Goal: Task Accomplishment & Management: Use online tool/utility

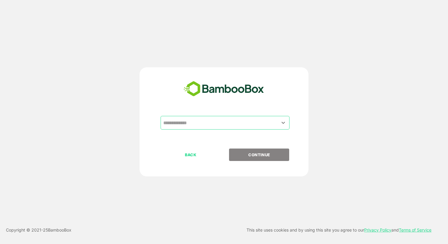
click at [222, 123] on input "text" at bounding box center [225, 122] width 126 height 11
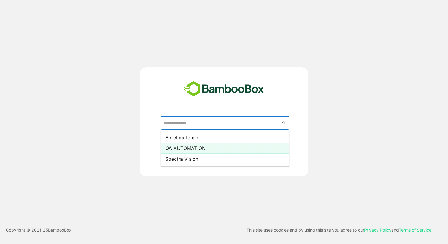
click at [207, 148] on li "QA AUTOMATION" at bounding box center [225, 148] width 129 height 11
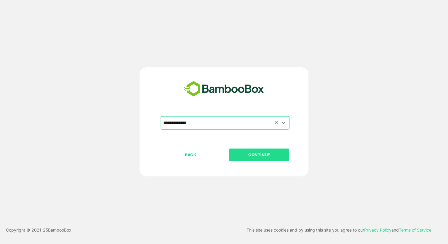
click at [219, 121] on input "**********" at bounding box center [225, 122] width 126 height 11
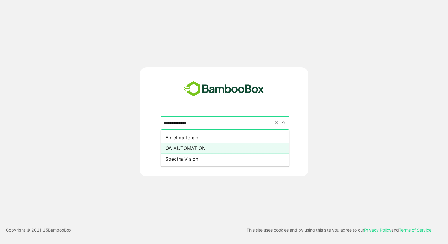
click at [219, 121] on input "**********" at bounding box center [225, 122] width 126 height 11
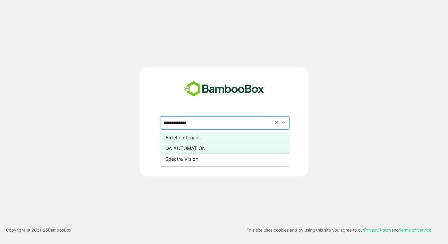
click at [201, 139] on li "Airtel qa tenant" at bounding box center [225, 137] width 129 height 11
type input "**********"
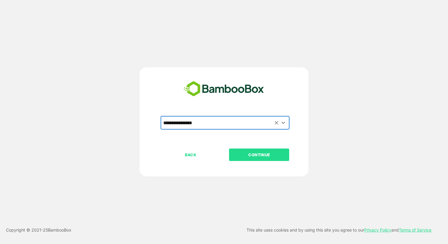
click at [241, 155] on p "CONTINUE" at bounding box center [259, 154] width 59 height 7
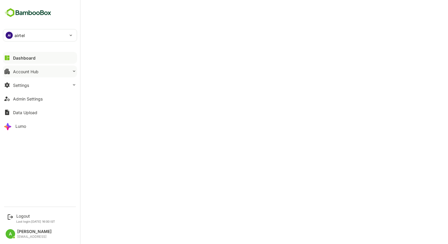
click at [28, 72] on div "Account Hub" at bounding box center [25, 71] width 25 height 5
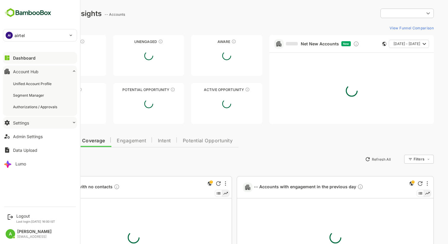
type input "**********"
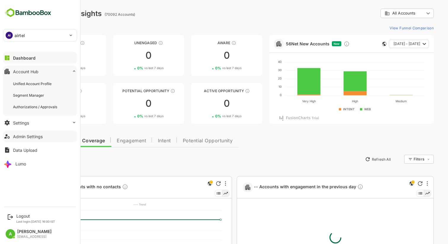
click at [27, 135] on div "Admin Settings" at bounding box center [28, 136] width 30 height 5
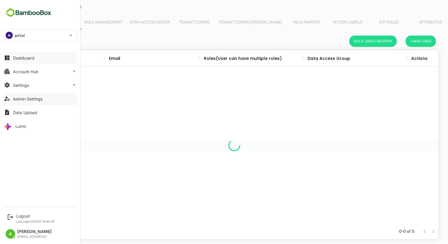
scroll to position [174, 408]
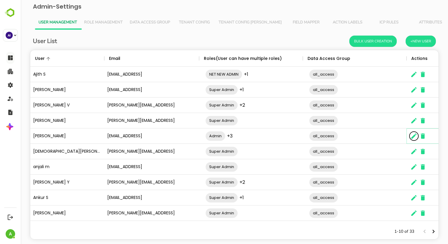
click at [413, 137] on icon "The User Data" at bounding box center [413, 135] width 5 height 5
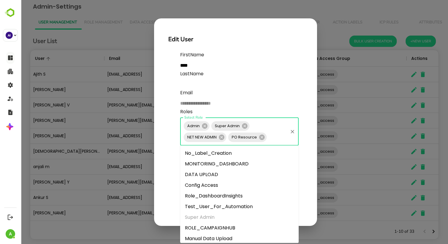
click at [273, 136] on input "Select Role" at bounding box center [277, 136] width 20 height 11
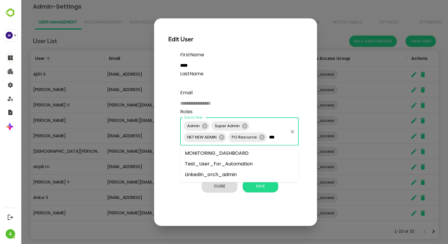
type input "****"
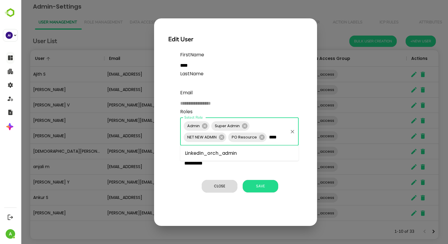
click at [236, 152] on li "LinkedIn_orch_admin" at bounding box center [239, 153] width 118 height 11
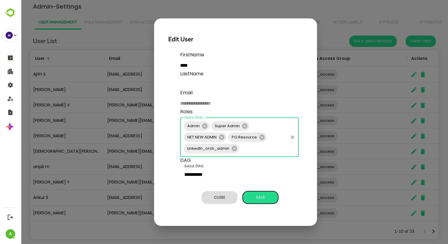
click at [259, 198] on span "Save" at bounding box center [261, 197] width 30 height 8
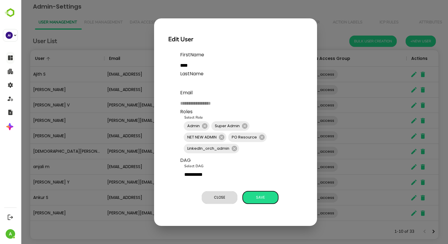
click at [259, 198] on span "Save" at bounding box center [261, 197] width 30 height 8
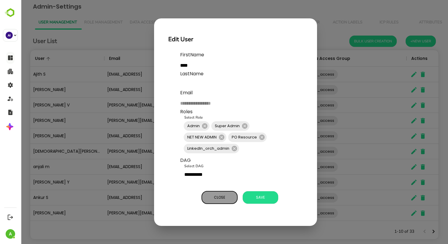
click at [219, 202] on button "Close" at bounding box center [220, 197] width 36 height 12
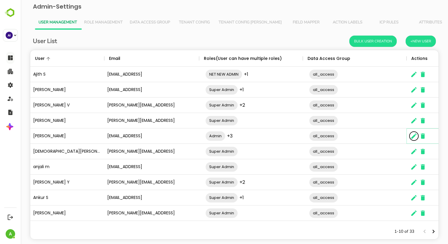
click at [413, 135] on icon "The User Data" at bounding box center [413, 135] width 5 height 5
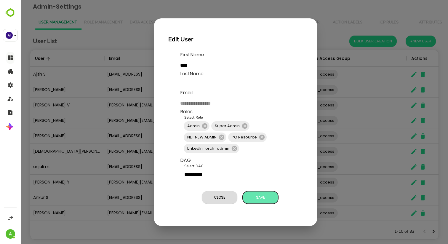
click at [258, 195] on span "Save" at bounding box center [261, 197] width 30 height 8
click at [210, 201] on button "Close" at bounding box center [220, 197] width 36 height 12
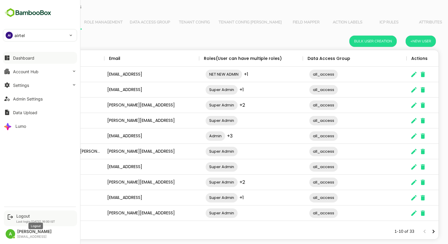
click at [24, 215] on div "Logout" at bounding box center [35, 215] width 39 height 5
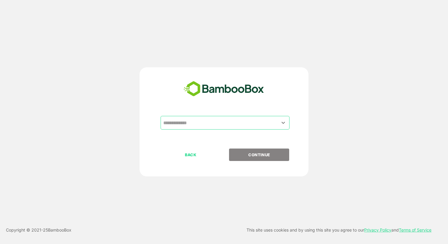
click at [197, 123] on input "text" at bounding box center [225, 122] width 126 height 11
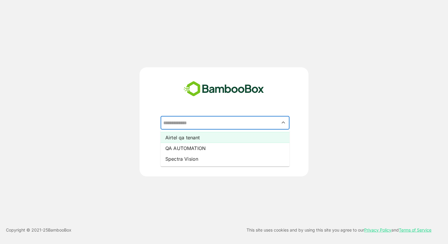
click at [189, 134] on li "Airtel qa tenant" at bounding box center [225, 137] width 129 height 11
type input "**********"
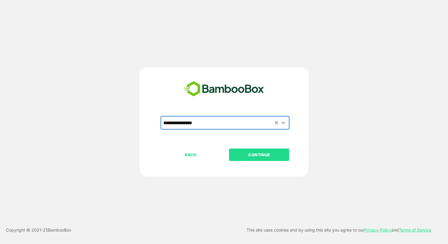
click at [258, 154] on p "CONTINUE" at bounding box center [259, 154] width 59 height 7
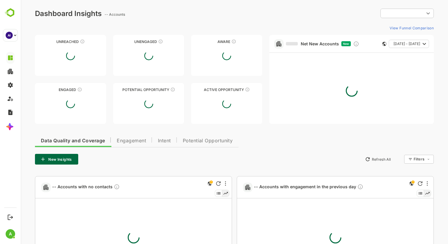
type input "**********"
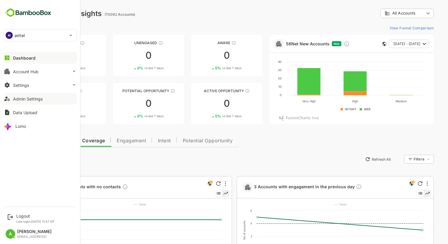
click at [33, 97] on div "Admin Settings" at bounding box center [28, 98] width 30 height 5
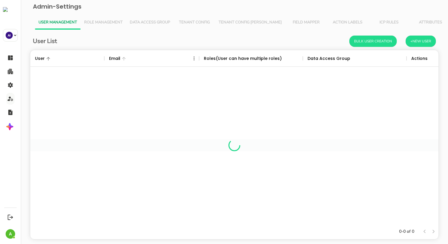
scroll to position [174, 408]
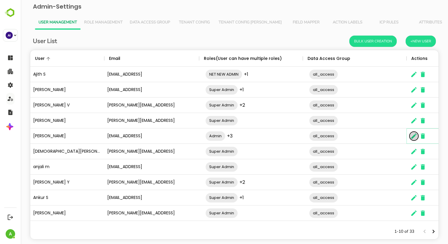
click at [412, 136] on icon "The User Data" at bounding box center [413, 135] width 7 height 7
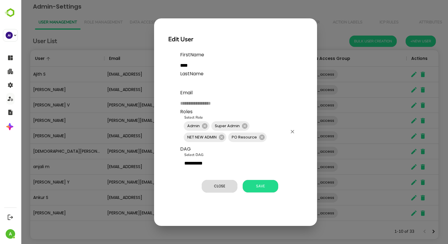
click at [269, 135] on input "Select Role" at bounding box center [277, 136] width 20 height 11
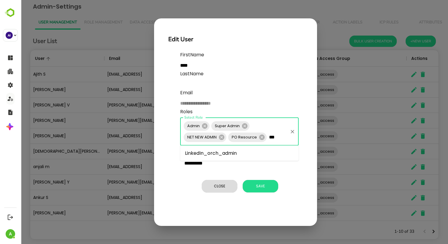
type input "****"
click at [233, 151] on li "LinkedIn_orch_admin" at bounding box center [239, 153] width 118 height 11
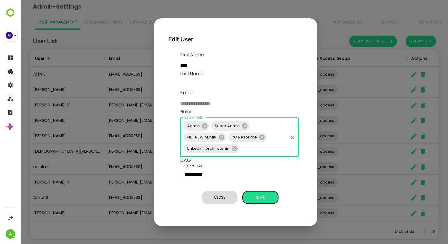
click at [259, 197] on span "Save" at bounding box center [261, 197] width 30 height 8
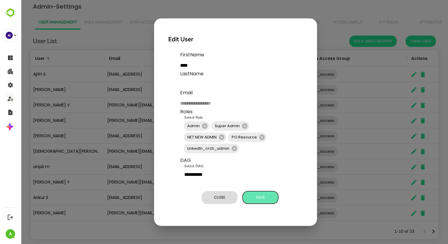
click at [259, 197] on span "Save" at bounding box center [261, 197] width 30 height 8
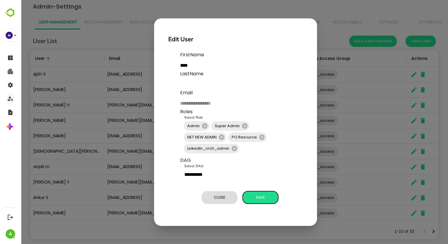
click at [259, 197] on span "Save" at bounding box center [261, 197] width 30 height 8
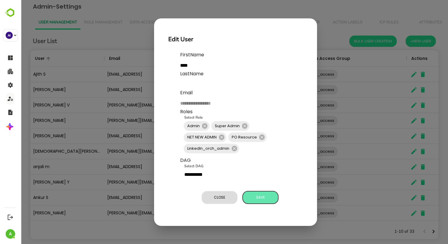
click at [259, 197] on span "Save" at bounding box center [261, 197] width 30 height 8
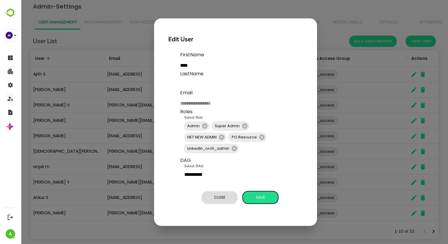
click at [259, 197] on span "Save" at bounding box center [261, 197] width 30 height 8
click at [222, 197] on span "Close" at bounding box center [220, 197] width 30 height 8
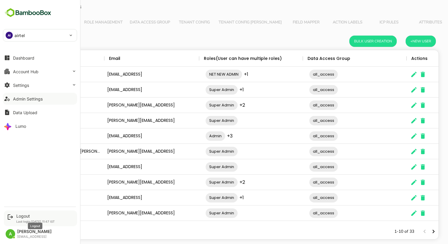
click at [20, 216] on div "Logout" at bounding box center [35, 215] width 38 height 5
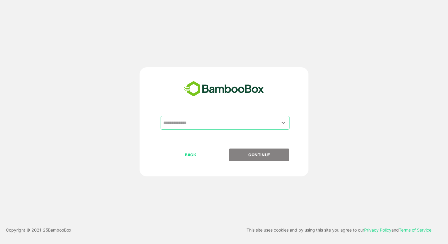
click at [206, 123] on input "text" at bounding box center [225, 122] width 126 height 11
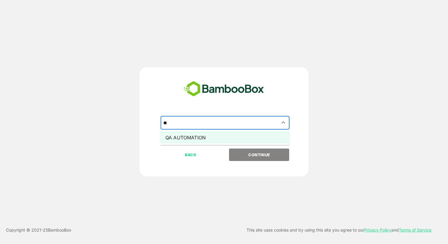
click at [203, 136] on li "QA AUTOMATION" at bounding box center [225, 137] width 129 height 11
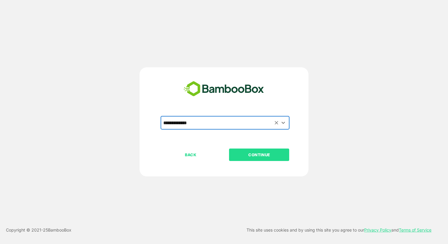
type input "**********"
click at [259, 158] on p "CONTINUE" at bounding box center [259, 154] width 59 height 7
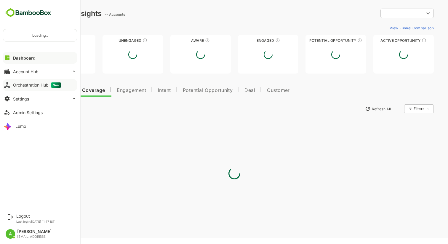
click at [24, 86] on div "Orchestration Hub New" at bounding box center [37, 84] width 48 height 5
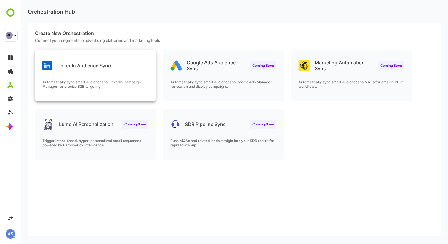
click at [123, 69] on div "LinkedIn Audience Sync" at bounding box center [95, 60] width 120 height 21
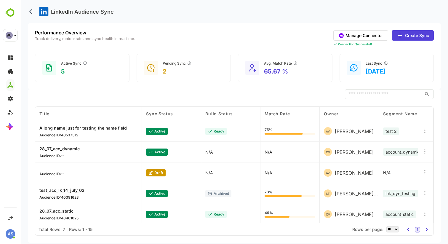
click at [106, 131] on div "A long name just for testing the name field Audience ID: 40537312" at bounding box center [82, 131] width 87 height 12
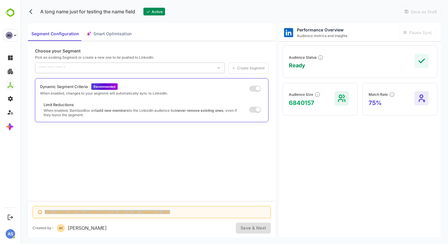
click at [105, 35] on div "Segment Configuration Smart Optimisation" at bounding box center [81, 34] width 107 height 14
click at [106, 36] on div "Segment Configuration Smart Optimisation" at bounding box center [81, 34] width 107 height 14
click at [102, 36] on div "Segment Configuration Smart Optimisation" at bounding box center [81, 34] width 107 height 14
click at [31, 11] on icon "back" at bounding box center [32, 12] width 6 height 6
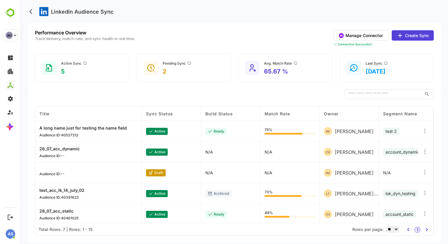
click at [110, 131] on div "A long name just for testing the name field Audience ID: 40537312" at bounding box center [82, 131] width 87 height 12
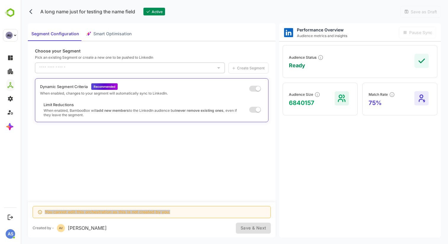
type input "******"
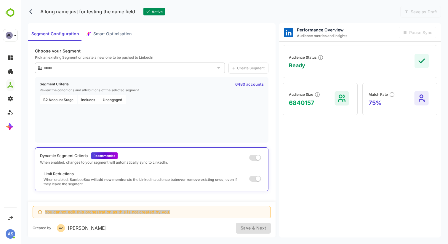
click at [115, 35] on span "Smart Optimisation" at bounding box center [112, 33] width 38 height 7
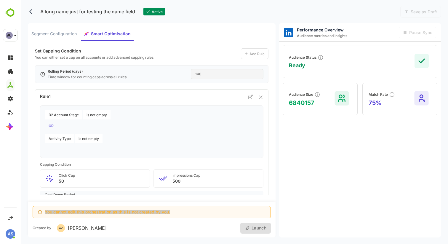
scroll to position [31, 0]
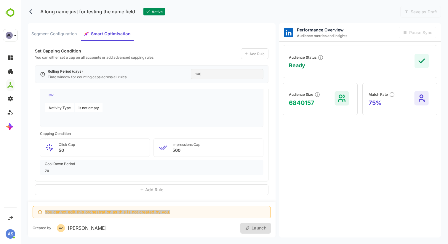
click at [134, 190] on div "Add Rule" at bounding box center [151, 189] width 233 height 11
click at [31, 12] on icon "back" at bounding box center [30, 11] width 3 height 5
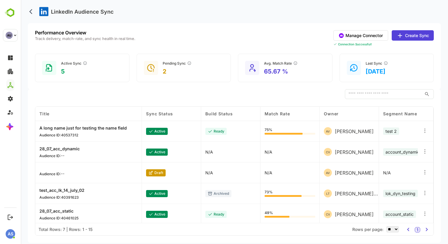
scroll to position [44, 0]
